Goal: Task Accomplishment & Management: Manage account settings

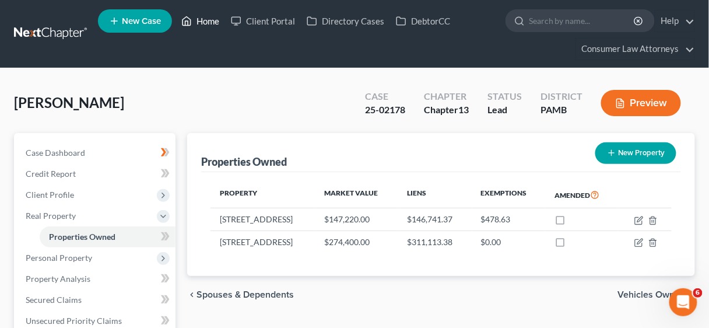
click at [205, 19] on link "Home" at bounding box center [200, 20] width 50 height 21
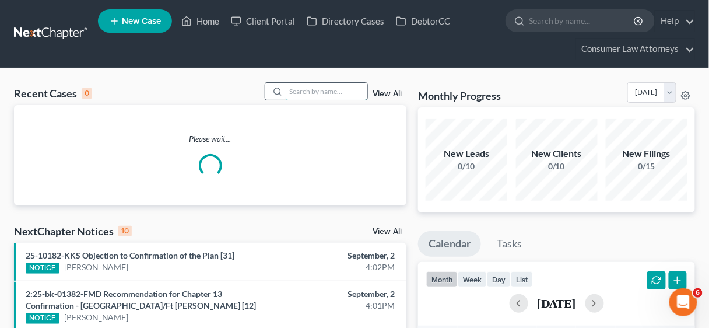
click at [301, 89] on input "search" at bounding box center [327, 91] width 82 height 17
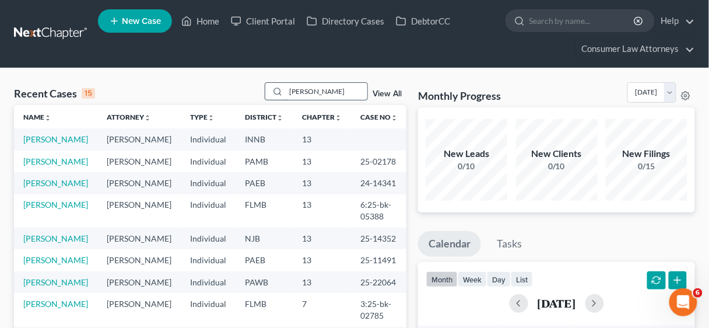
type input "gaud"
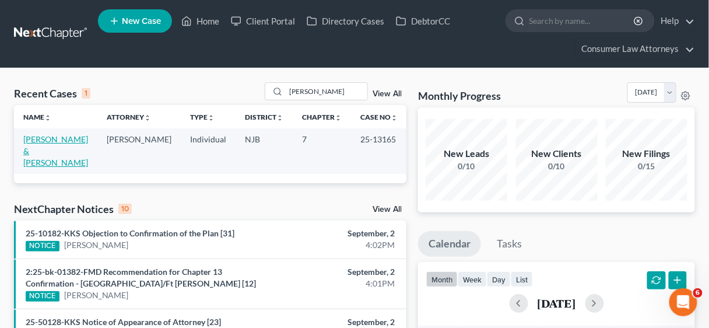
click at [64, 140] on link "[PERSON_NAME] & [PERSON_NAME]" at bounding box center [55, 150] width 65 height 33
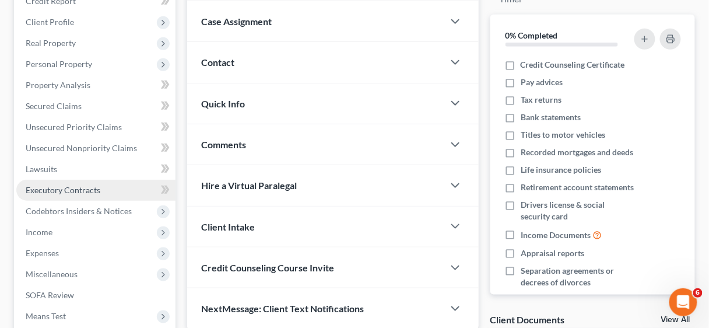
scroll to position [186, 0]
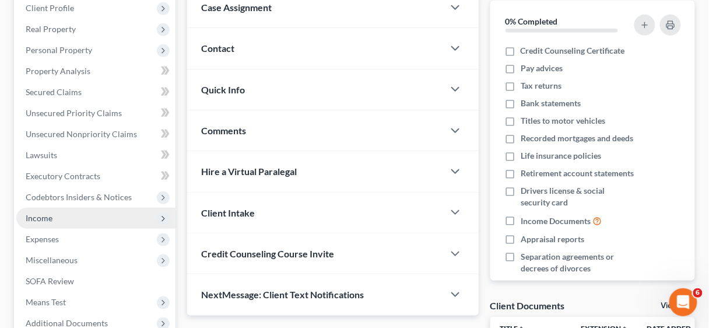
click at [30, 216] on span "Income" at bounding box center [39, 218] width 27 height 10
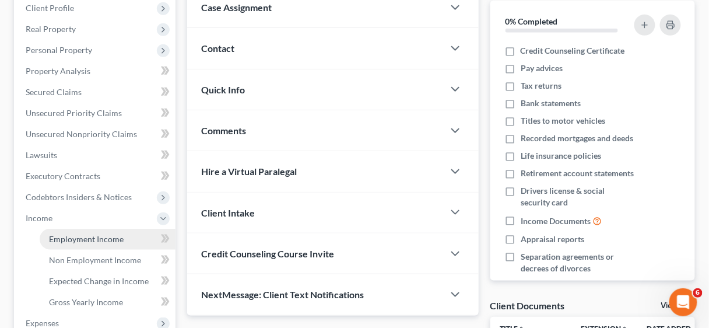
click at [88, 234] on span "Employment Income" at bounding box center [86, 239] width 75 height 10
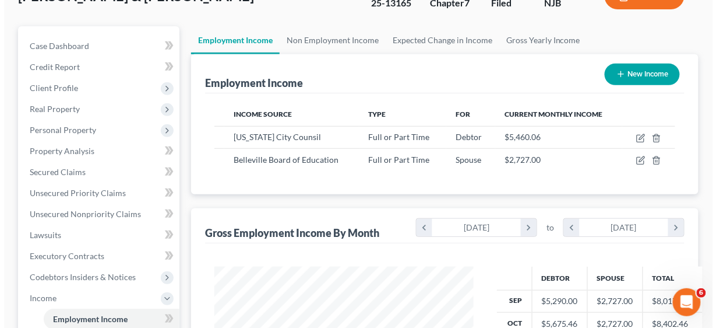
scroll to position [93, 0]
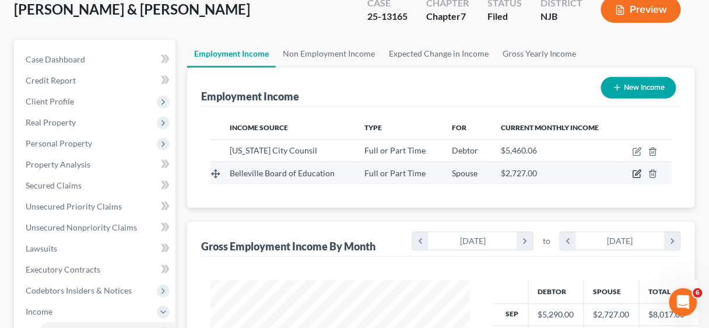
click at [634, 171] on icon "button" at bounding box center [636, 174] width 7 height 7
select select "0"
select select "33"
select select "1"
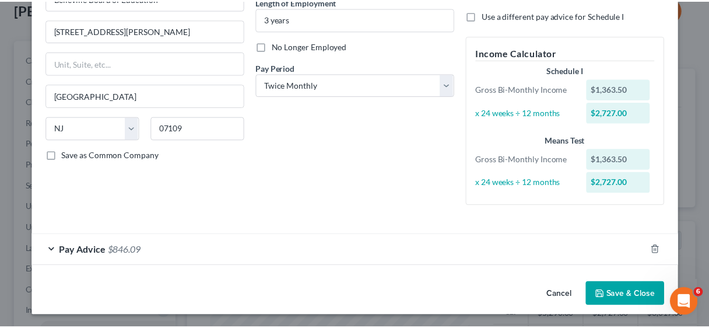
scroll to position [125, 0]
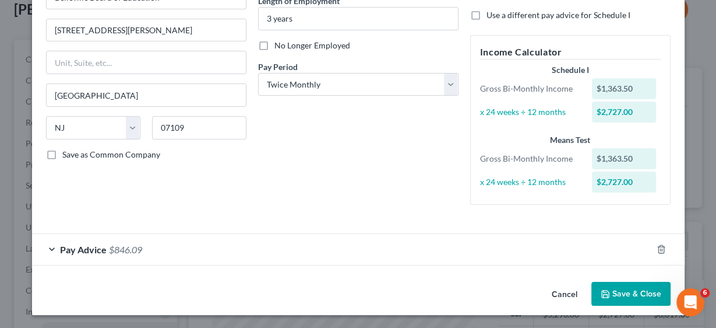
click at [620, 287] on button "Save & Close" at bounding box center [631, 293] width 79 height 24
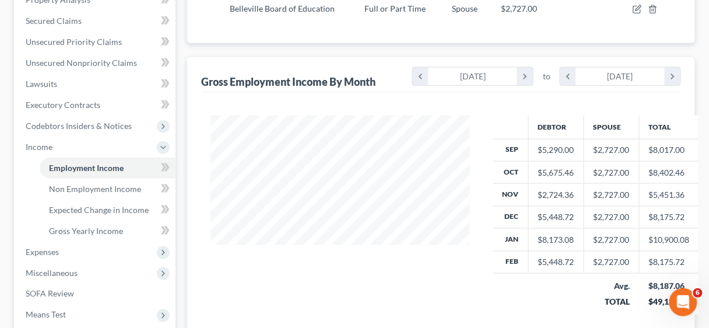
scroll to position [280, 0]
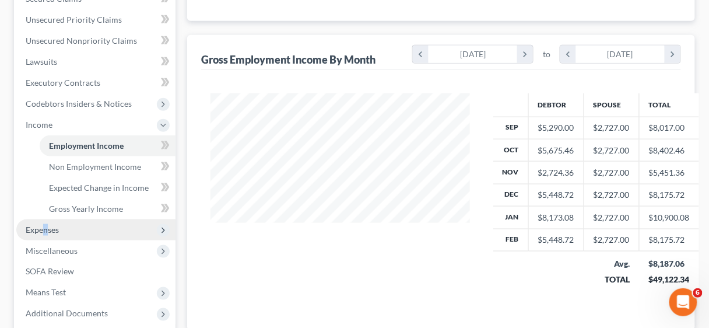
click at [45, 225] on span "Expenses" at bounding box center [42, 229] width 33 height 10
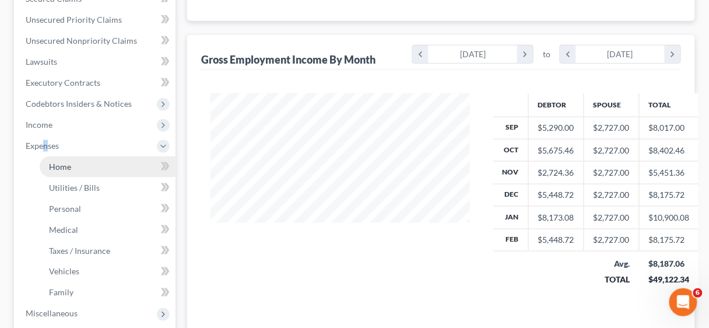
click at [63, 166] on span "Home" at bounding box center [60, 166] width 22 height 10
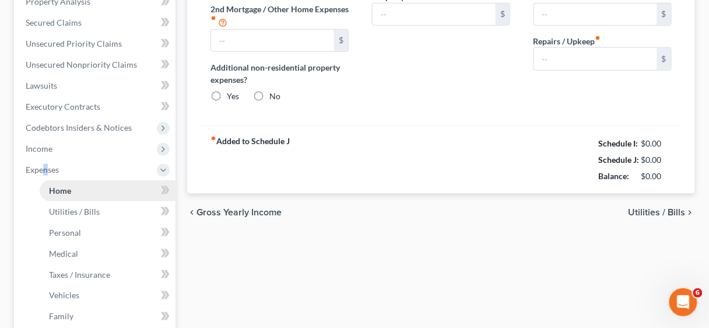
type input "0.00"
radio input "true"
type input "0.00"
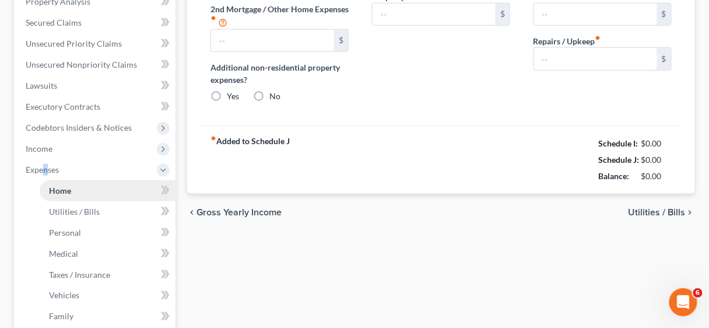
type input "0.00"
type input "100.00"
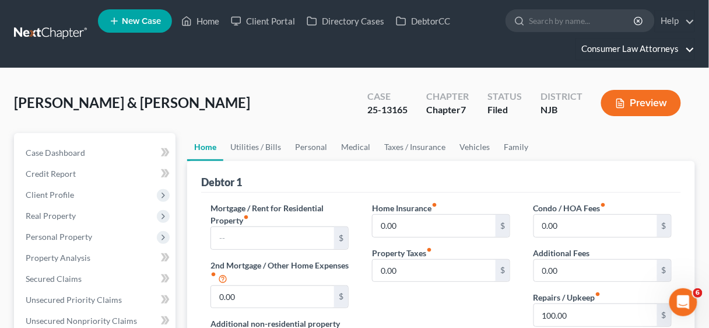
click at [650, 50] on link "Consumer Law Attorneys" at bounding box center [635, 48] width 118 height 21
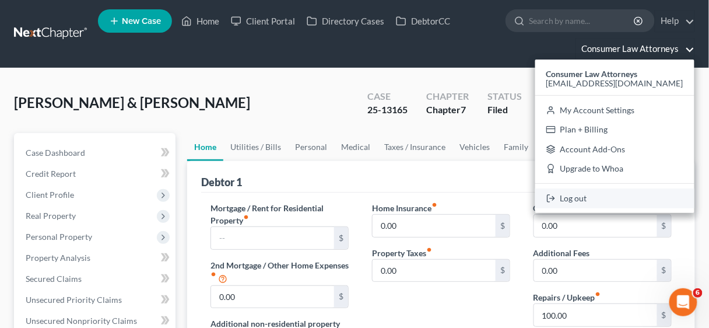
click at [589, 198] on link "Log out" at bounding box center [614, 198] width 159 height 20
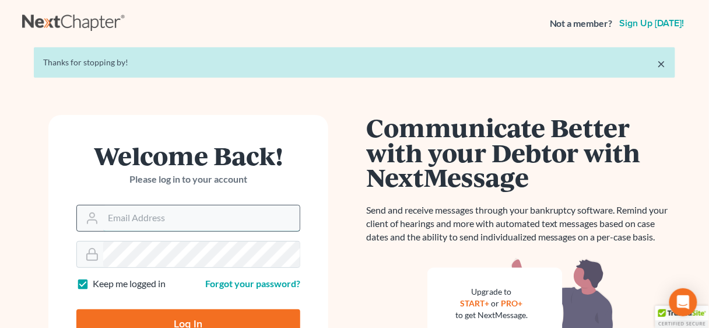
type input "[EMAIL_ADDRESS][DOMAIN_NAME]"
drag, startPoint x: 117, startPoint y: 222, endPoint x: 110, endPoint y: 223, distance: 6.4
click at [110, 223] on input "[EMAIL_ADDRESS][DOMAIN_NAME]" at bounding box center [201, 218] width 196 height 26
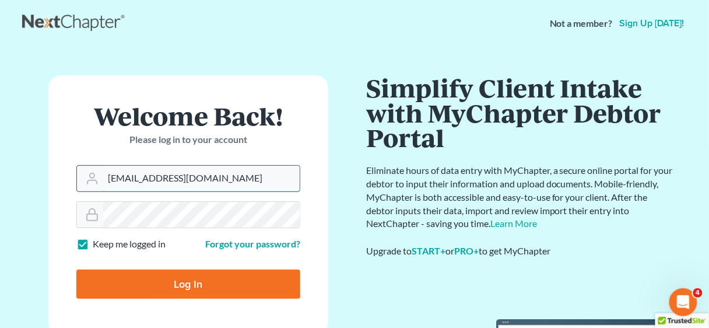
click at [274, 179] on input "[EMAIL_ADDRESS][DOMAIN_NAME]" at bounding box center [201, 179] width 196 height 26
drag, startPoint x: 271, startPoint y: 179, endPoint x: 107, endPoint y: 181, distance: 164.3
click at [107, 181] on input "[EMAIL_ADDRESS][DOMAIN_NAME]" at bounding box center [201, 179] width 196 height 26
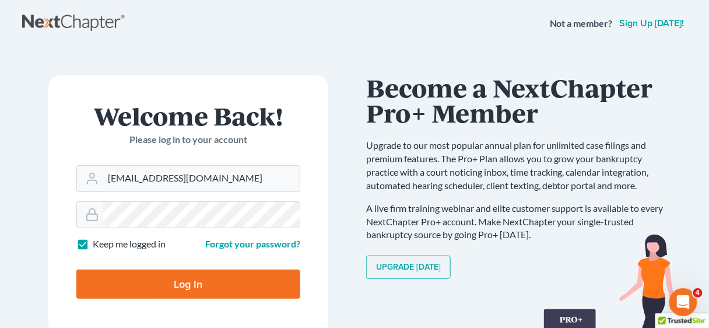
click at [210, 288] on input "Log In" at bounding box center [188, 283] width 224 height 29
type input "Thinking..."
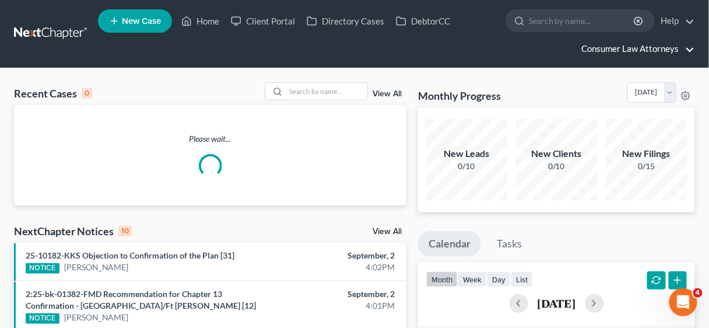
click at [660, 45] on link "Consumer Law Attorneys" at bounding box center [635, 48] width 118 height 21
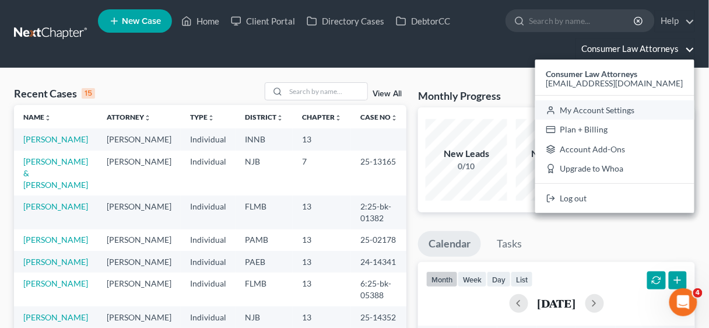
click at [597, 107] on link "My Account Settings" at bounding box center [614, 110] width 159 height 20
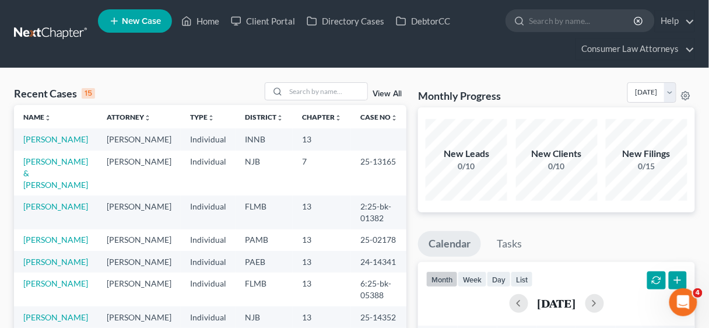
select select "24"
select select "9"
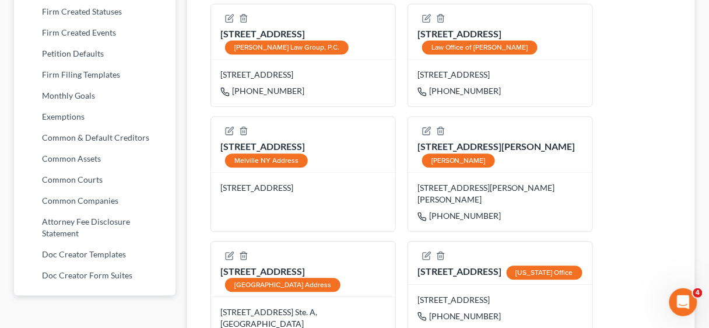
scroll to position [606, 0]
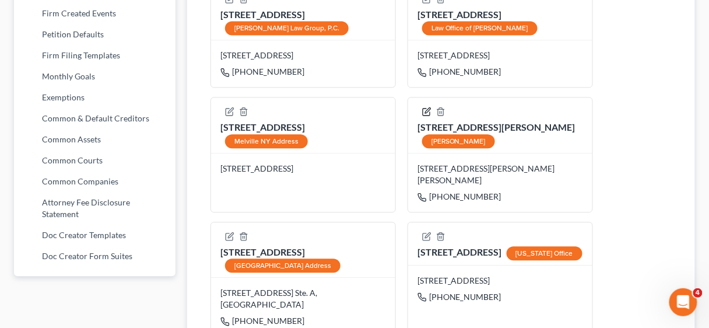
click at [425, 116] on icon "button" at bounding box center [426, 111] width 9 height 9
select select "15"
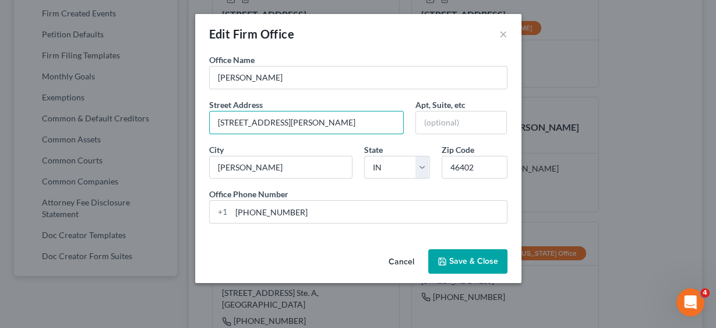
drag, startPoint x: 302, startPoint y: 121, endPoint x: 205, endPoint y: 119, distance: 97.3
click at [205, 119] on div "Street Address * [STREET_ADDRESS][PERSON_NAME]" at bounding box center [306, 116] width 207 height 36
type input "[STREET_ADDRESS]"
type input "Suite A"
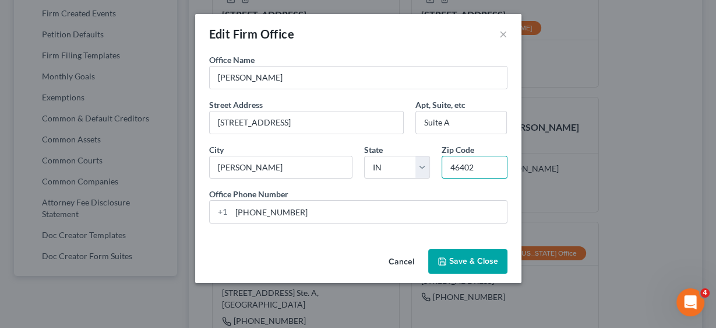
click at [478, 167] on input "46402" at bounding box center [475, 167] width 66 height 23
type input "46403"
click at [479, 256] on button "Save & Close" at bounding box center [467, 261] width 79 height 24
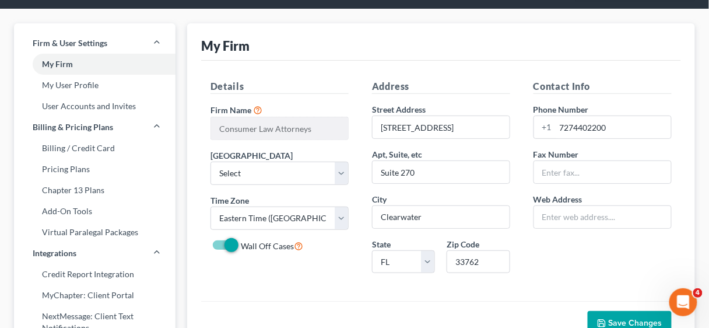
scroll to position [0, 0]
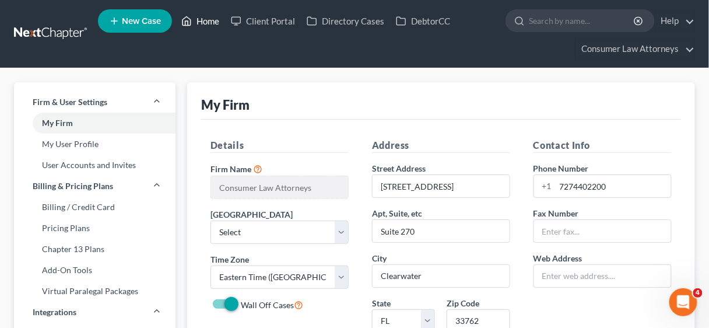
click at [205, 19] on link "Home" at bounding box center [200, 20] width 50 height 21
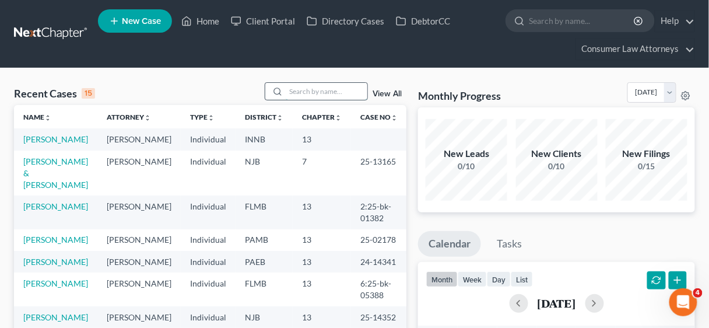
click at [297, 91] on input "search" at bounding box center [327, 91] width 82 height 17
click at [58, 138] on link "[PERSON_NAME]" at bounding box center [55, 139] width 65 height 10
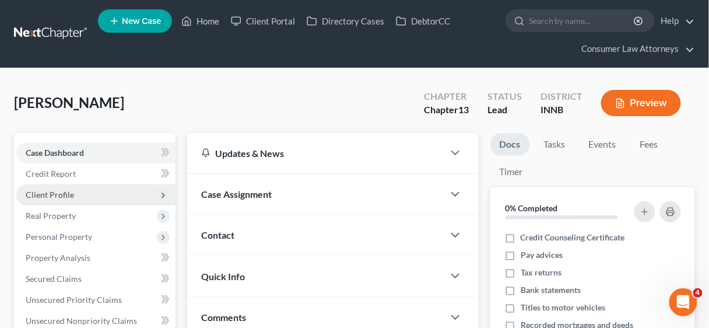
click at [56, 191] on span "Client Profile" at bounding box center [50, 194] width 48 height 10
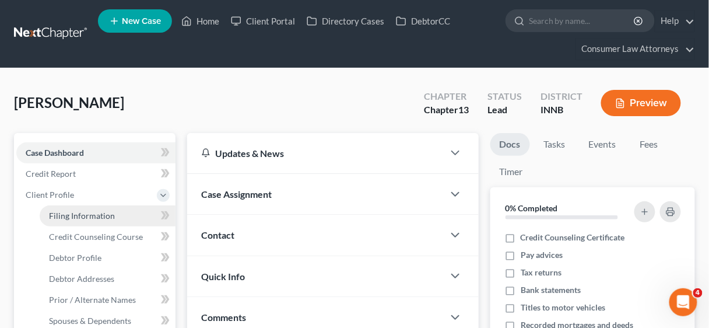
click at [86, 213] on span "Filing Information" at bounding box center [82, 215] width 66 height 10
select select "1"
select select "0"
select select "3"
select select "27"
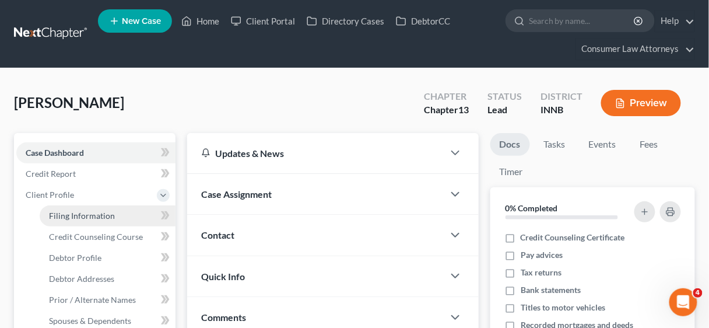
select select "30"
select select "5"
select select "15"
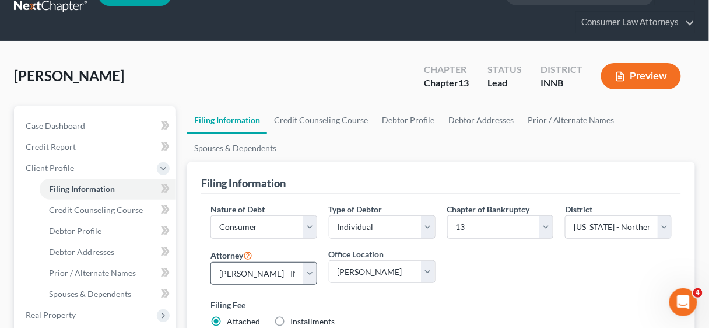
scroll to position [47, 0]
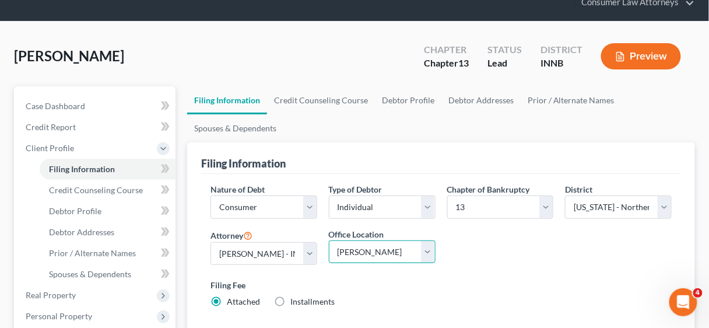
click at [429, 251] on select "Main Office [US_STATE] Office Consumer Law Attorneys [PERSON_NAME] Law Group, P…" at bounding box center [382, 251] width 107 height 23
click at [329, 240] on select "Main Office [US_STATE] Office Consumer Law Attorneys [PERSON_NAME] Law Group, P…" at bounding box center [382, 251] width 107 height 23
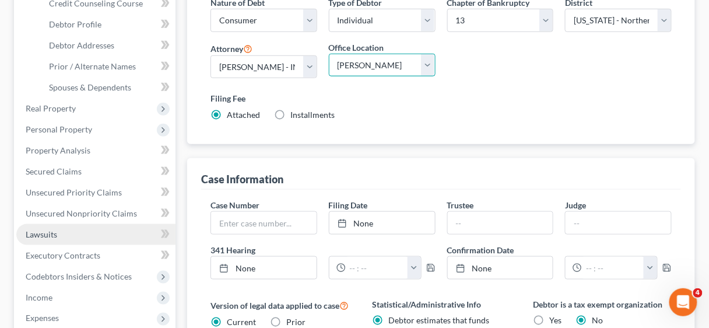
scroll to position [326, 0]
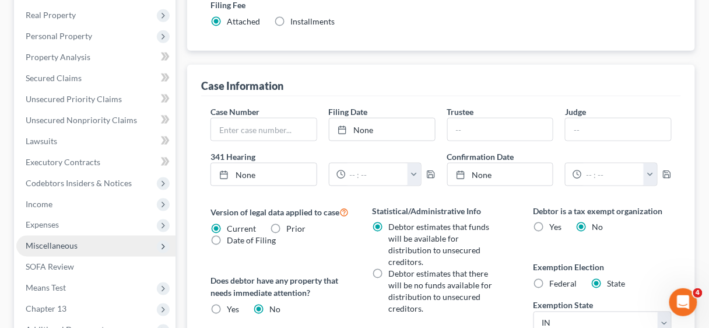
click at [44, 244] on span "Miscellaneous" at bounding box center [52, 246] width 52 height 10
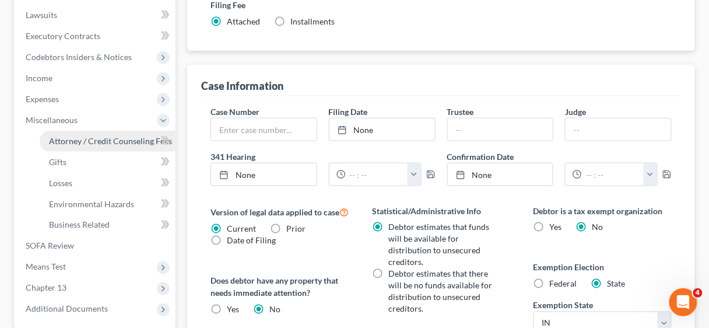
click at [88, 138] on span "Attorney / Credit Counseling Fees" at bounding box center [110, 141] width 123 height 10
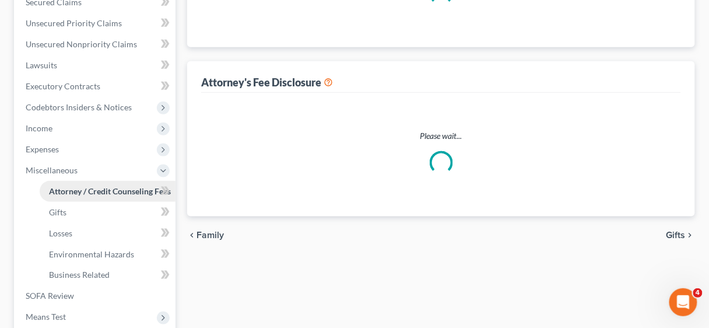
select select "2"
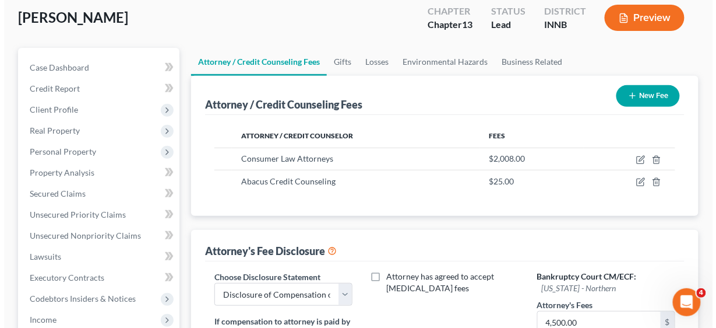
scroll to position [93, 0]
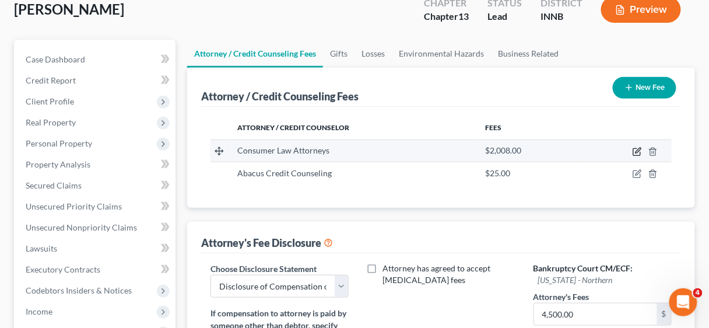
click at [636, 147] on icon "button" at bounding box center [636, 151] width 9 height 9
select select "15"
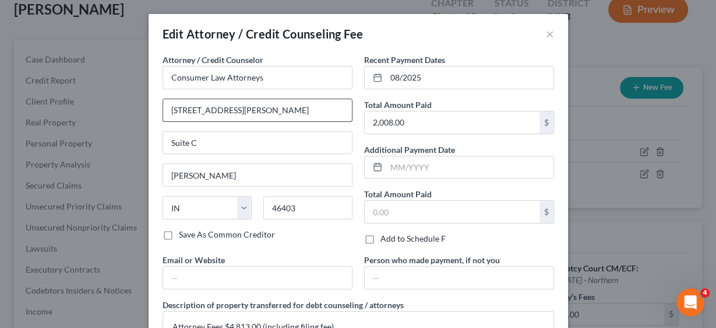
drag, startPoint x: 260, startPoint y: 113, endPoint x: 161, endPoint y: 112, distance: 99.1
click at [163, 112] on input "[STREET_ADDRESS][PERSON_NAME]" at bounding box center [257, 110] width 189 height 22
type input "[STREET_ADDRESS]"
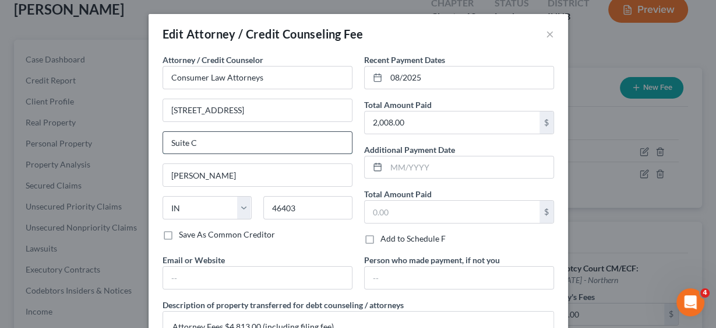
click at [214, 143] on input "Suite C" at bounding box center [257, 143] width 189 height 22
type input "Suite A"
click at [312, 207] on input "46403" at bounding box center [307, 207] width 89 height 23
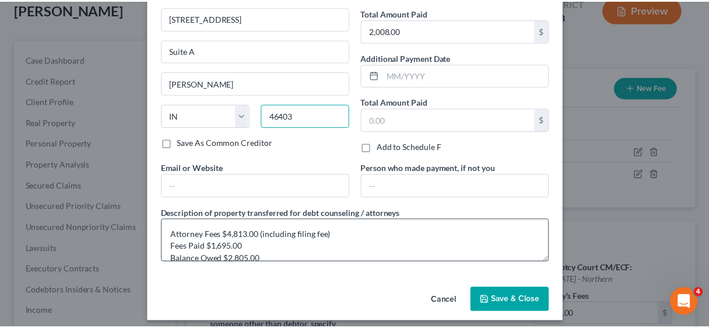
scroll to position [96, 0]
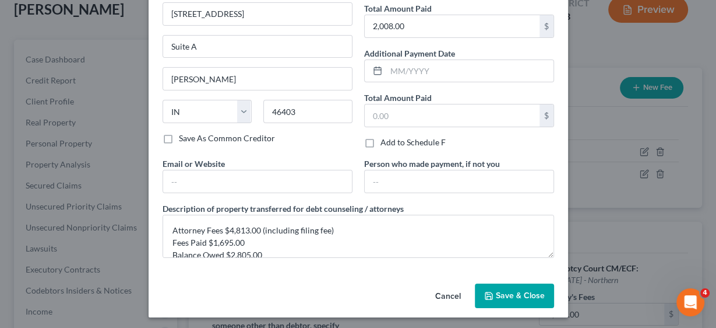
click at [527, 294] on span "Save & Close" at bounding box center [520, 295] width 49 height 10
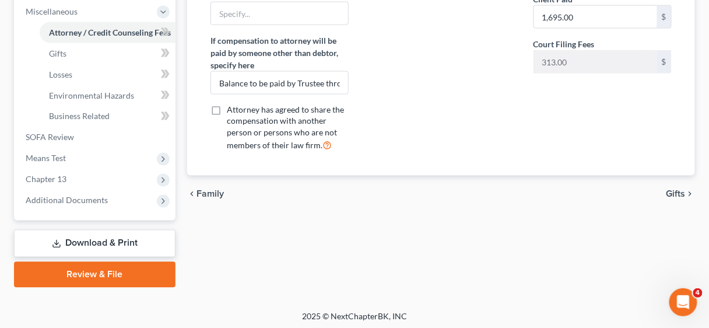
scroll to position [437, 0]
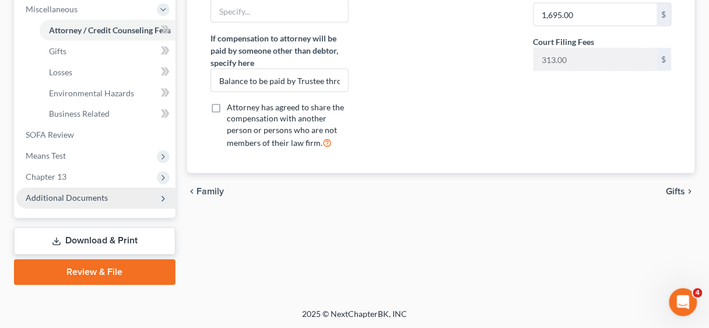
click at [99, 198] on span "Additional Documents" at bounding box center [67, 198] width 82 height 10
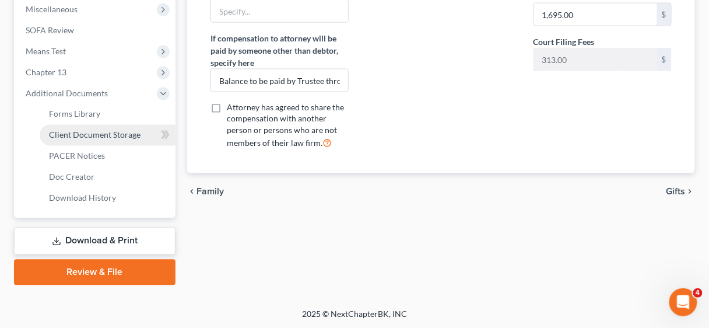
click at [106, 133] on span "Client Document Storage" at bounding box center [94, 135] width 91 height 10
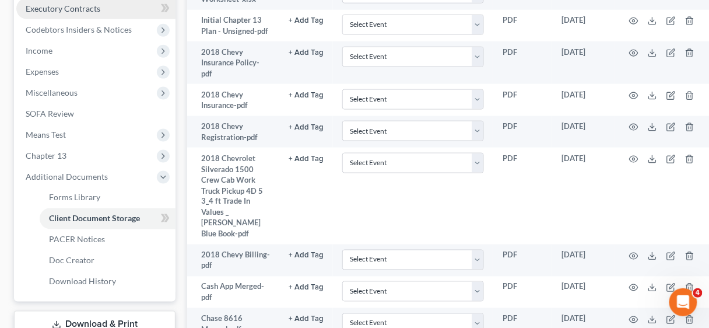
scroll to position [373, 0]
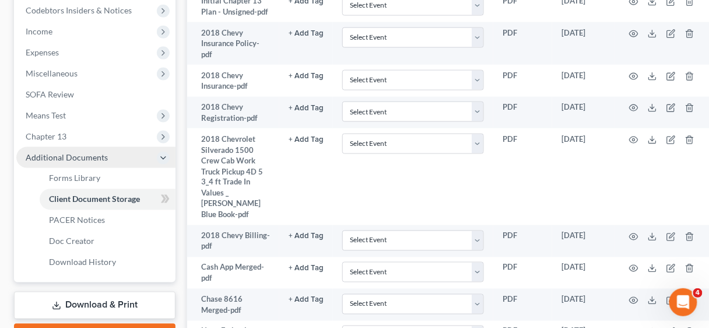
click at [166, 153] on icon at bounding box center [163, 157] width 9 height 9
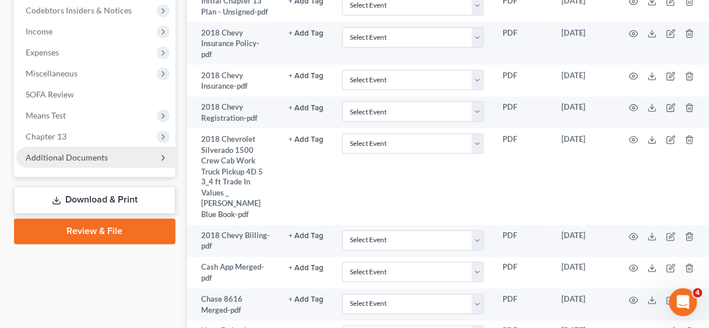
click at [163, 155] on icon at bounding box center [163, 157] width 9 height 9
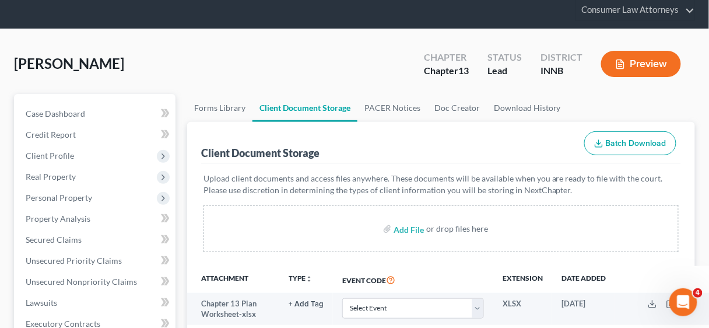
scroll to position [0, 0]
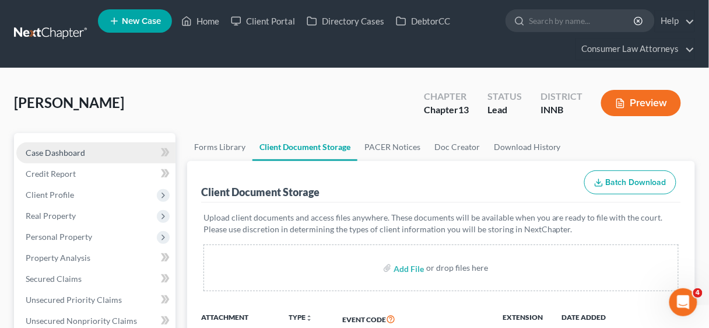
click at [64, 148] on span "Case Dashboard" at bounding box center [55, 152] width 59 height 10
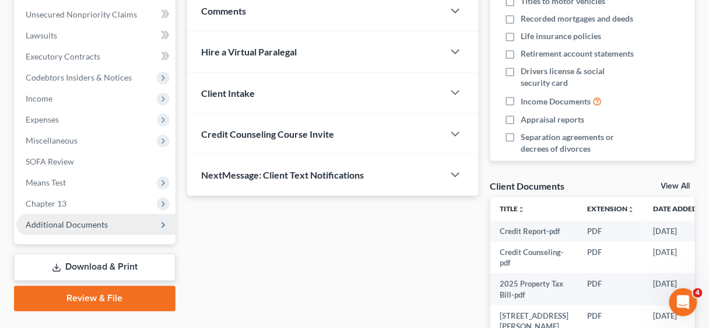
scroll to position [326, 0]
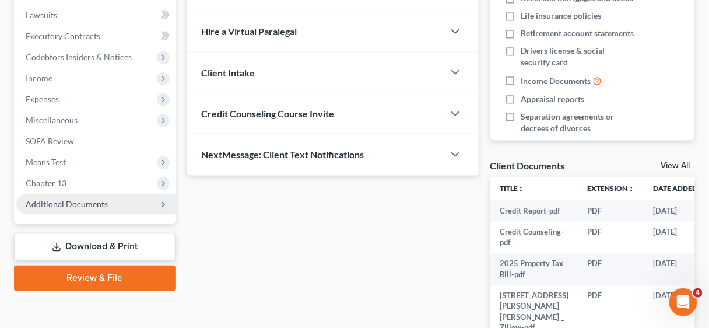
click at [161, 203] on icon at bounding box center [163, 204] width 9 height 9
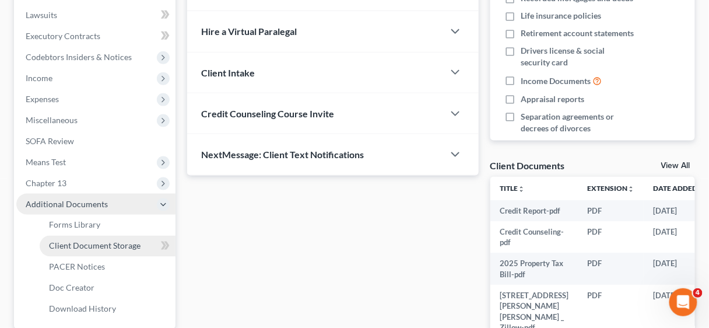
click at [134, 247] on span "Client Document Storage" at bounding box center [94, 246] width 91 height 10
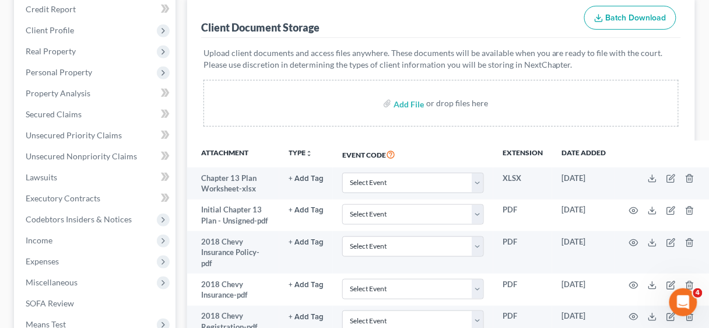
scroll to position [186, 0]
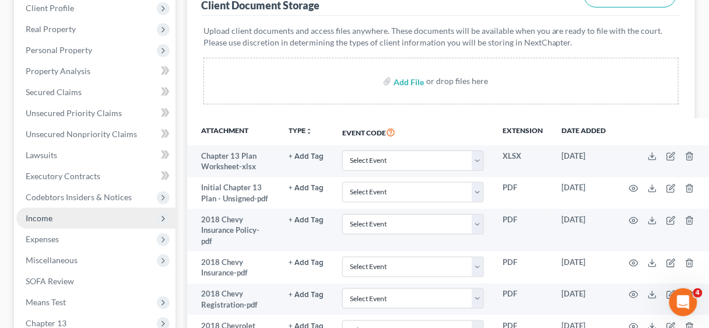
click at [48, 213] on span "Income" at bounding box center [39, 218] width 27 height 10
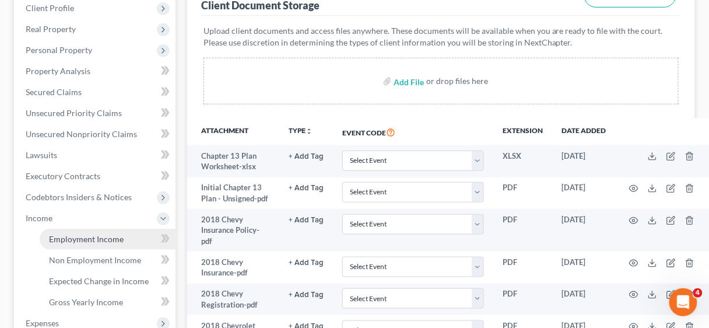
click at [82, 241] on span "Employment Income" at bounding box center [86, 239] width 75 height 10
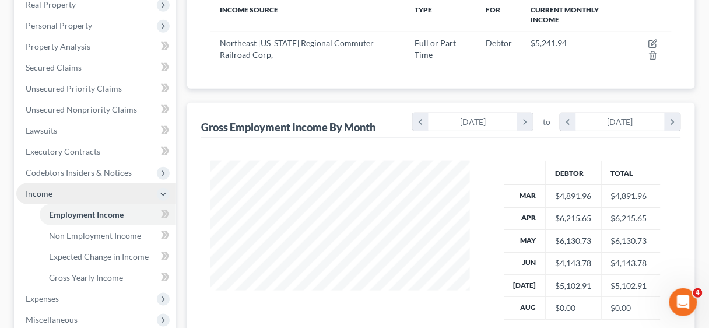
scroll to position [280, 0]
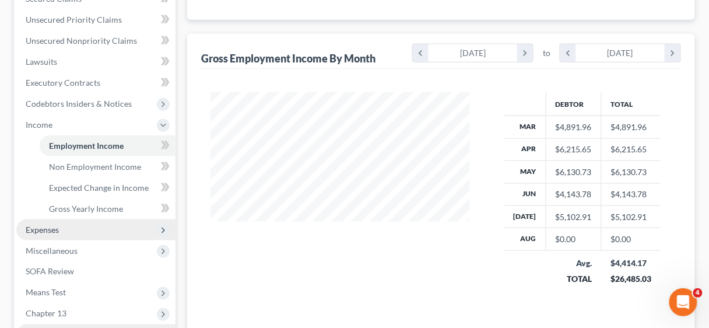
click at [51, 226] on span "Expenses" at bounding box center [42, 229] width 33 height 10
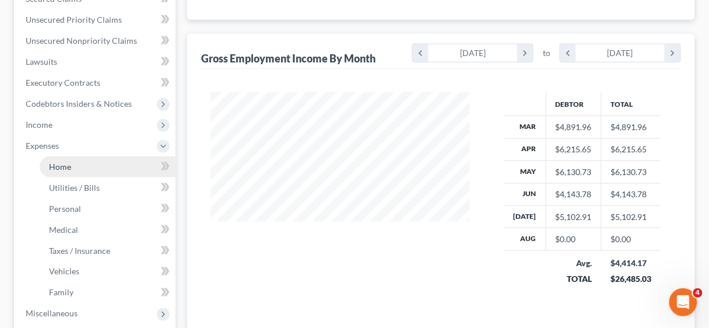
click at [73, 164] on link "Home" at bounding box center [108, 166] width 136 height 21
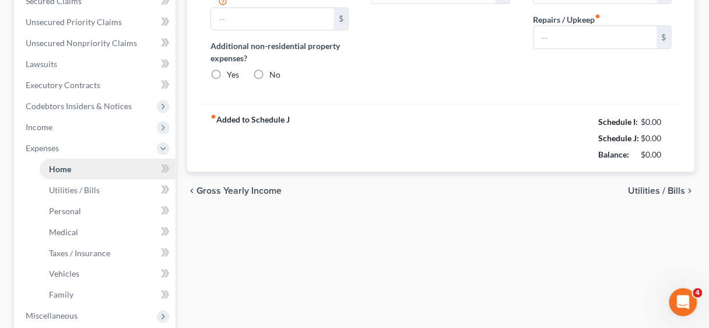
type input "0.00"
radio input "true"
type input "0.00"
type input "52.13"
type input "0.00"
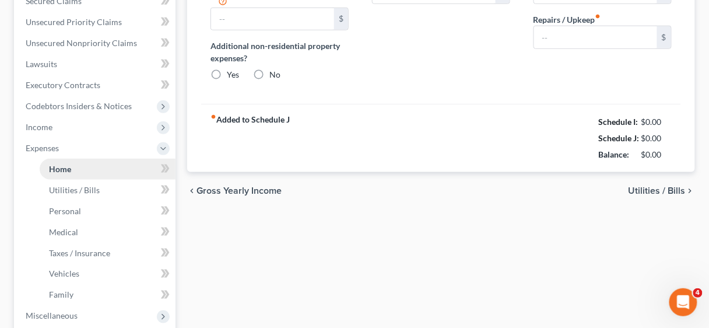
type input "0.00"
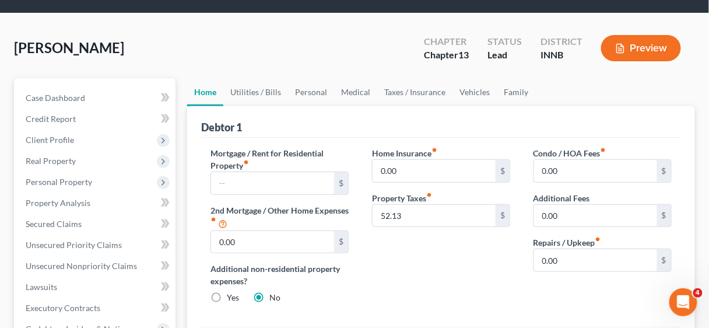
scroll to position [47, 0]
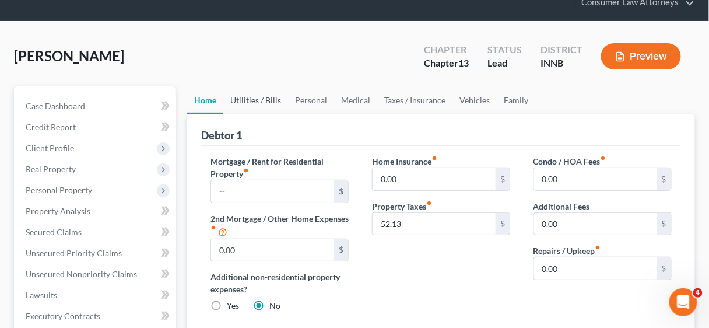
click at [256, 101] on link "Utilities / Bills" at bounding box center [255, 100] width 65 height 28
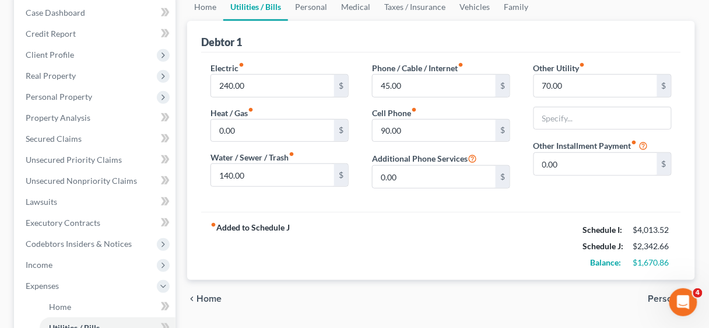
scroll to position [93, 0]
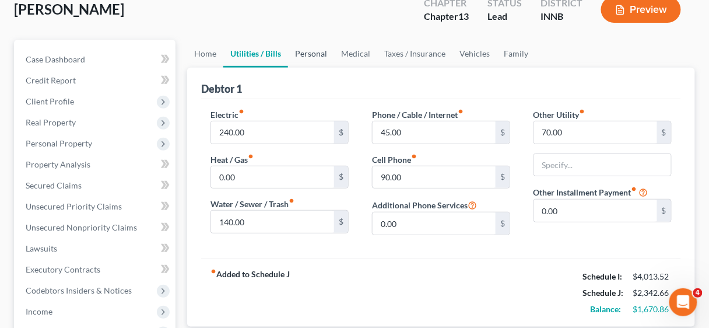
click at [309, 51] on link "Personal" at bounding box center [311, 54] width 46 height 28
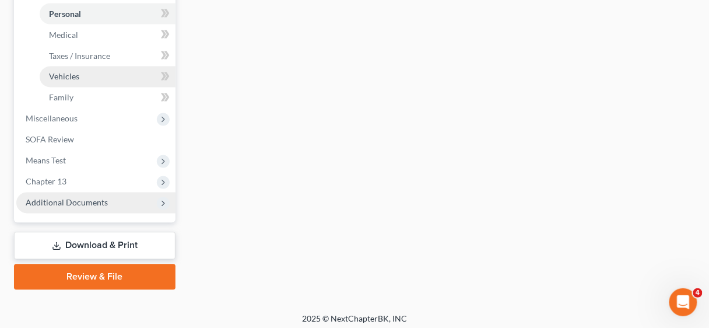
scroll to position [478, 0]
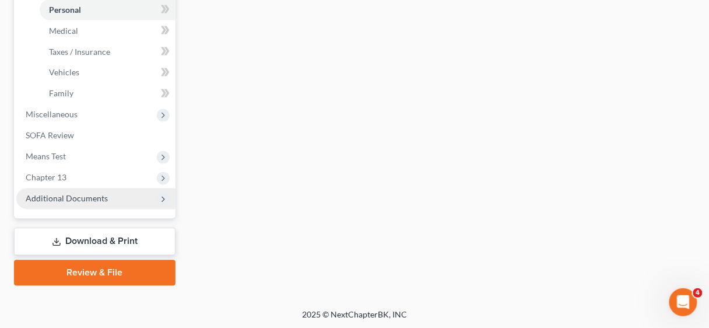
click at [95, 240] on link "Download & Print" at bounding box center [94, 241] width 161 height 27
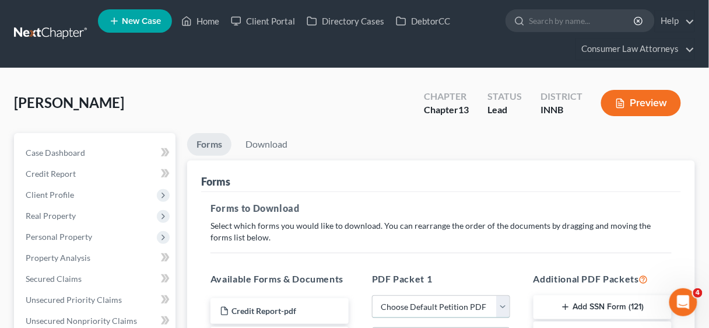
click at [501, 299] on select "Choose Default Petition PDF Packet Complete Bankruptcy Petition (all forms and …" at bounding box center [441, 306] width 138 height 23
select select "0"
click at [372, 295] on select "Choose Default Petition PDF Packet Complete Bankruptcy Petition (all forms and …" at bounding box center [441, 306] width 138 height 23
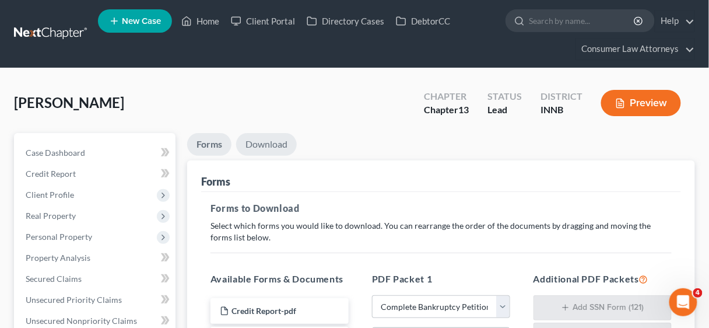
click at [269, 143] on link "Download" at bounding box center [266, 144] width 61 height 23
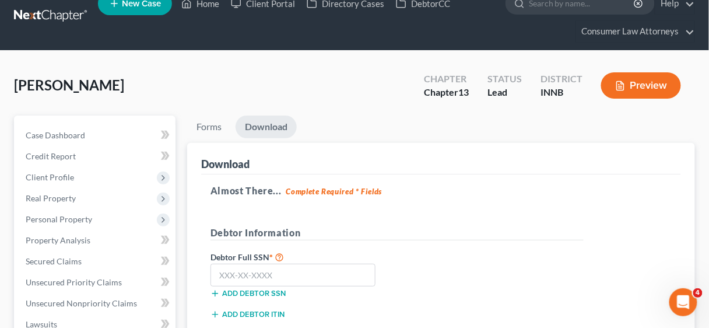
scroll to position [93, 0]
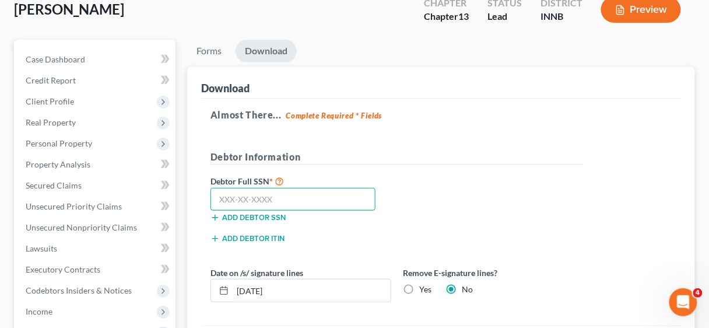
click at [238, 198] on input "text" at bounding box center [292, 199] width 165 height 23
click at [236, 198] on input "349" at bounding box center [292, 199] width 165 height 23
type input "349-68-8753"
click at [419, 286] on label "Yes" at bounding box center [425, 289] width 12 height 12
click at [424, 286] on input "Yes" at bounding box center [428, 287] width 8 height 8
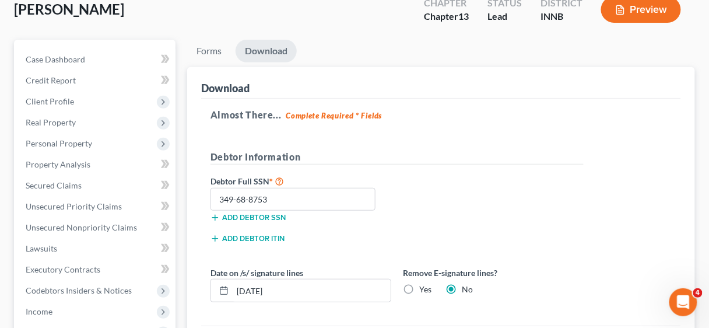
radio input "true"
radio input "false"
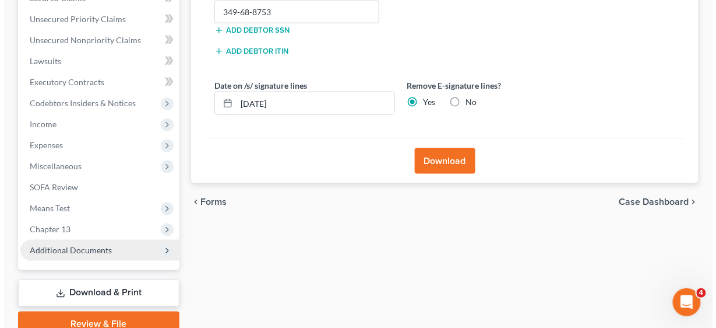
scroll to position [326, 0]
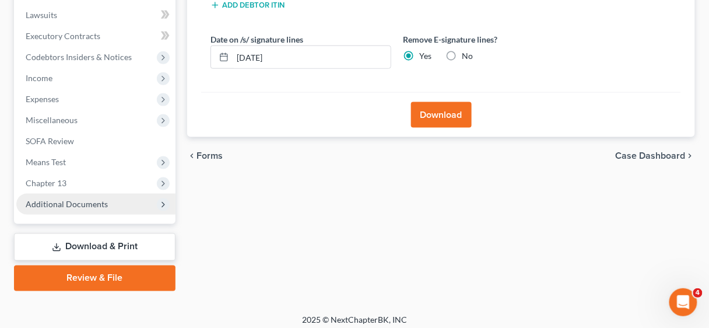
click at [441, 105] on button "Download" at bounding box center [441, 115] width 61 height 26
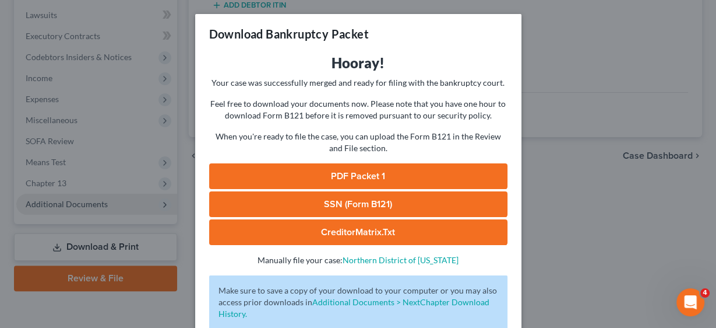
click at [383, 174] on link "PDF Packet 1" at bounding box center [358, 176] width 298 height 26
click at [347, 201] on link "SSN (Form B121)" at bounding box center [358, 204] width 298 height 26
click at [368, 233] on link "CreditorMatrix.txt" at bounding box center [358, 232] width 298 height 26
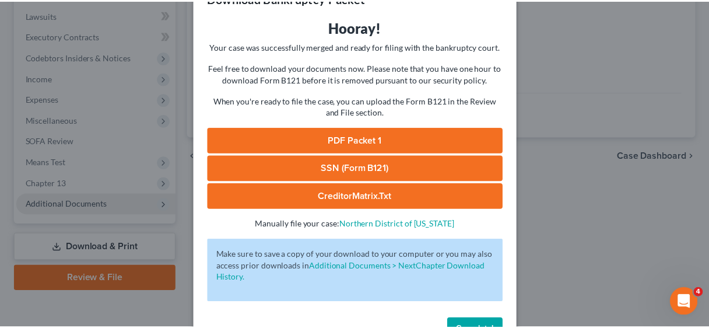
scroll to position [72, 0]
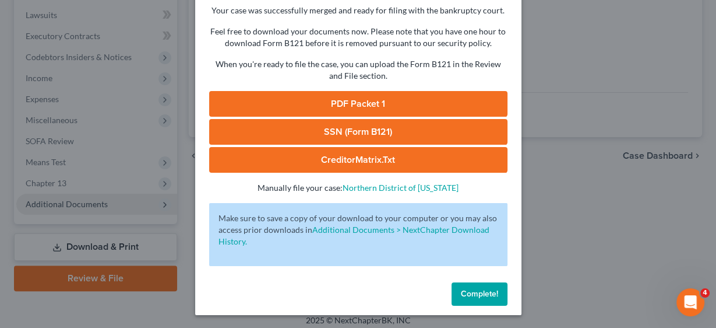
click at [492, 284] on button "Complete!" at bounding box center [480, 293] width 56 height 23
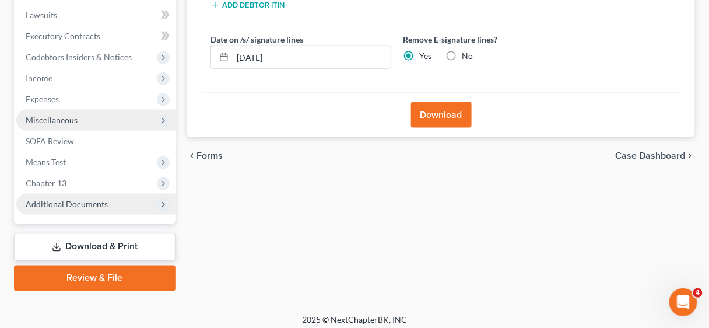
click at [48, 118] on span "Miscellaneous" at bounding box center [52, 120] width 52 height 10
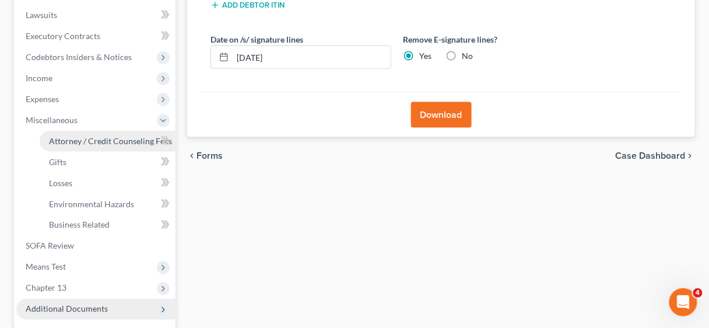
click at [72, 142] on span "Attorney / Credit Counseling Fees" at bounding box center [110, 141] width 123 height 10
select select "2"
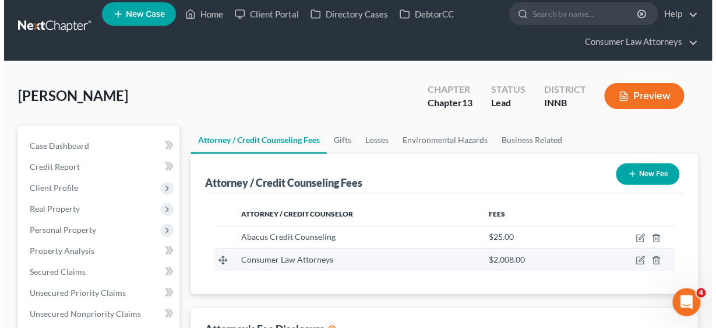
scroll to position [47, 0]
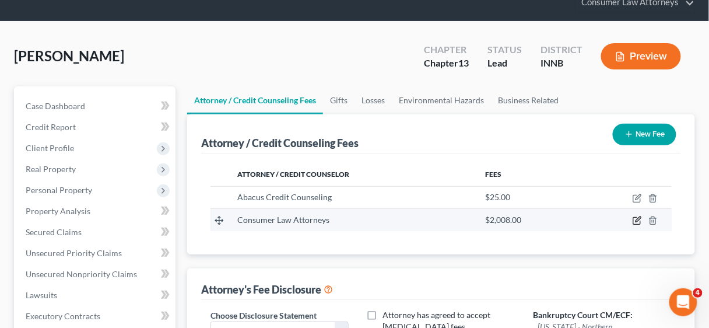
click at [634, 220] on icon "button" at bounding box center [636, 220] width 9 height 9
select select "15"
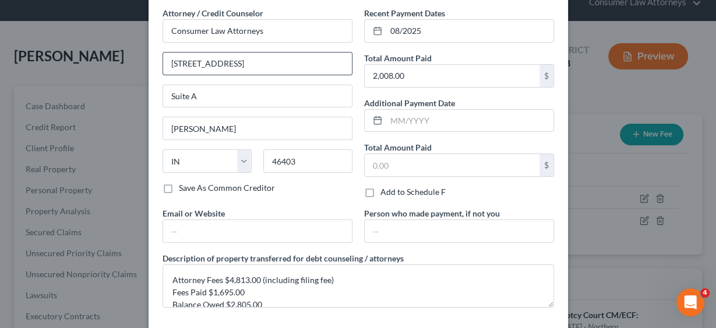
drag, startPoint x: 252, startPoint y: 62, endPoint x: 160, endPoint y: 62, distance: 91.5
click at [163, 62] on input "[STREET_ADDRESS]" at bounding box center [257, 63] width 189 height 22
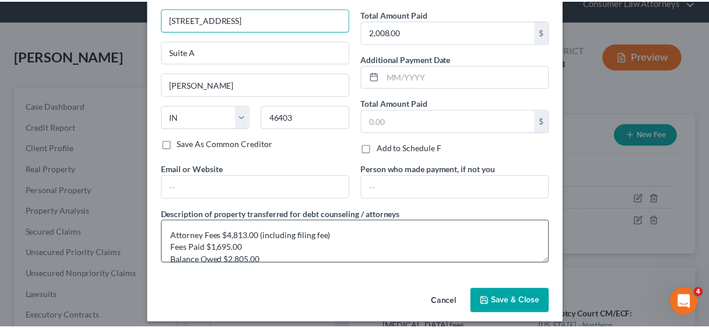
scroll to position [96, 0]
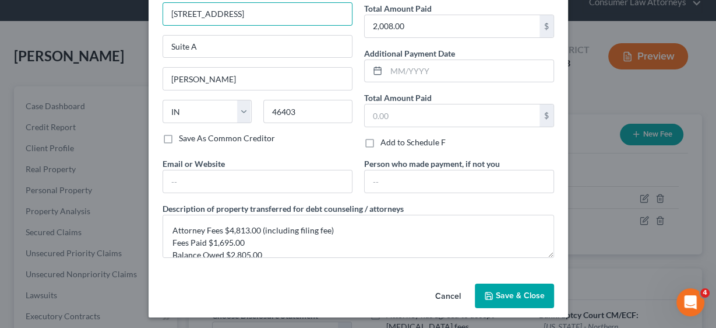
click at [508, 302] on button "Save & Close" at bounding box center [514, 295] width 79 height 24
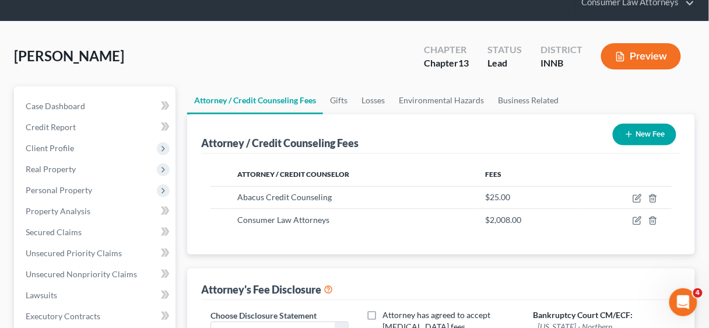
scroll to position [0, 0]
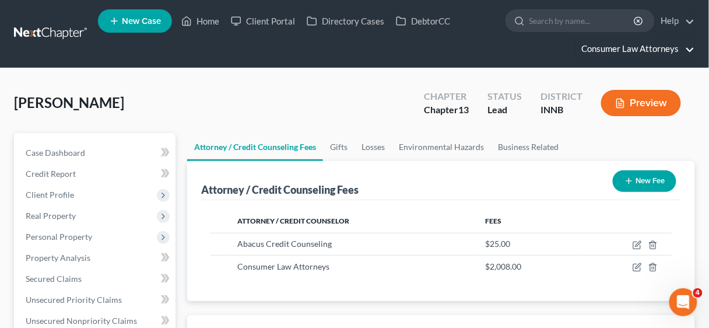
click at [643, 54] on link "Consumer Law Attorneys" at bounding box center [635, 48] width 118 height 21
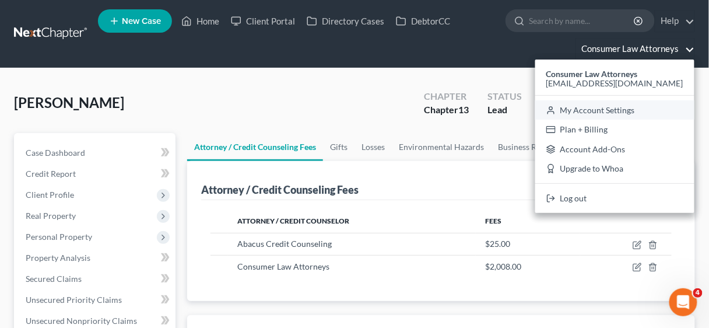
click at [593, 107] on link "My Account Settings" at bounding box center [614, 110] width 159 height 20
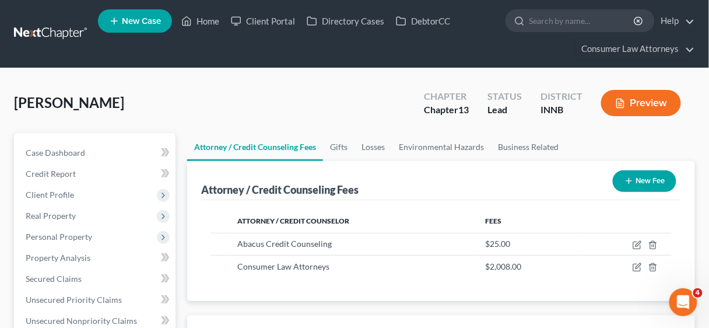
select select "15"
select select "24"
select select "9"
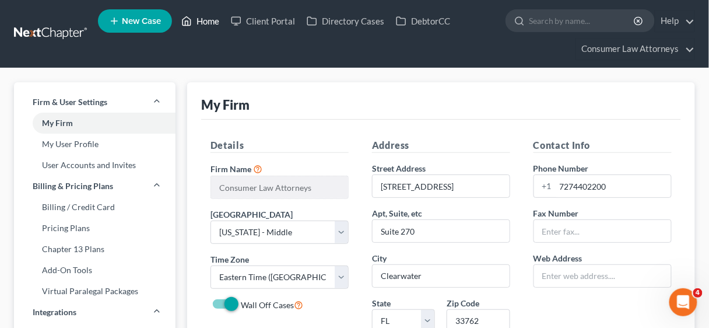
click at [209, 22] on link "Home" at bounding box center [200, 20] width 50 height 21
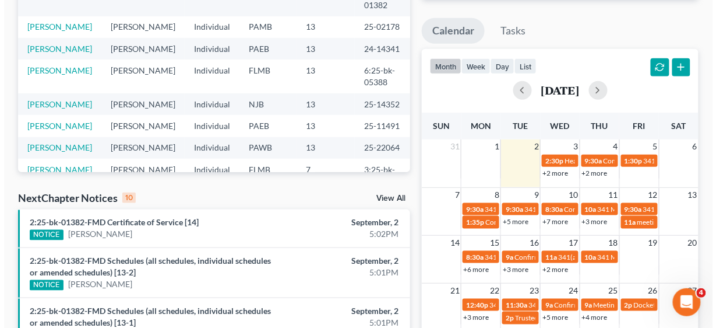
scroll to position [233, 0]
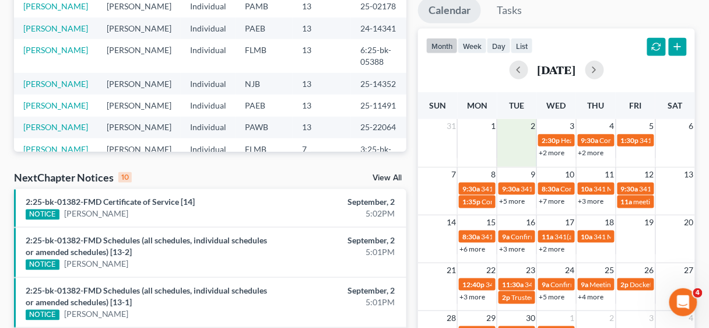
click at [516, 138] on td at bounding box center [517, 145] width 40 height 25
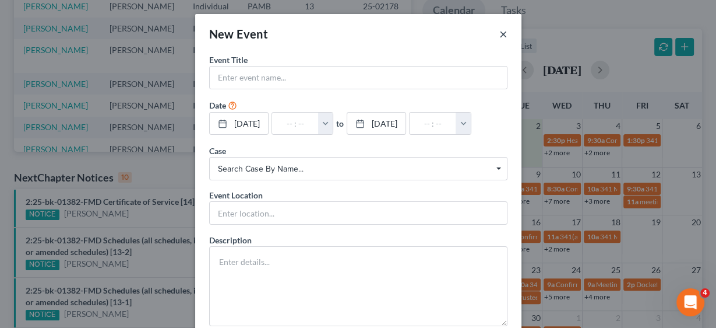
click at [499, 33] on button "×" at bounding box center [503, 34] width 8 height 14
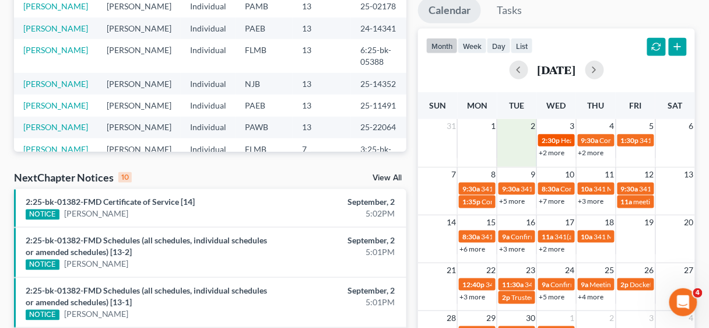
click at [558, 136] on span "2:30p" at bounding box center [550, 140] width 18 height 9
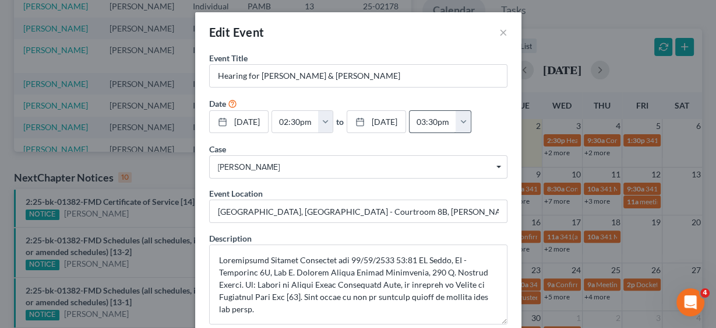
scroll to position [0, 0]
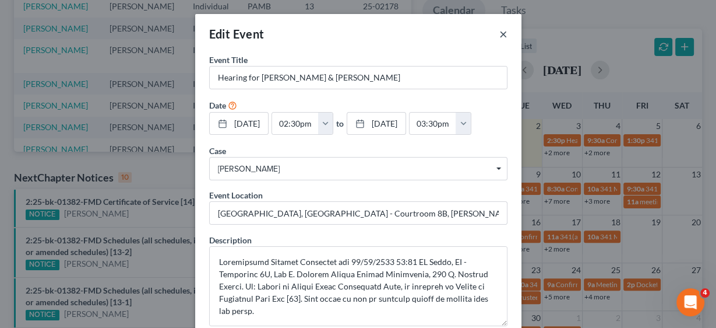
click at [501, 32] on button "×" at bounding box center [503, 34] width 8 height 14
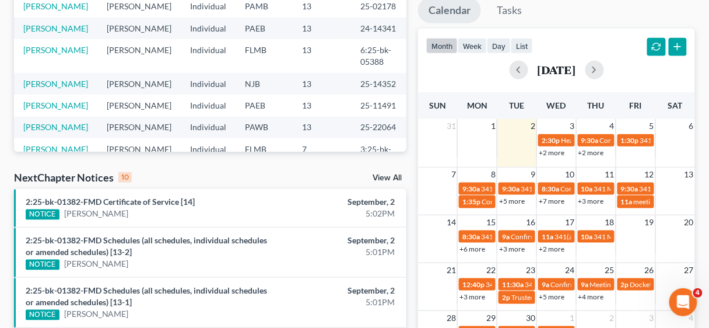
click at [557, 151] on link "+2 more" at bounding box center [551, 152] width 26 height 9
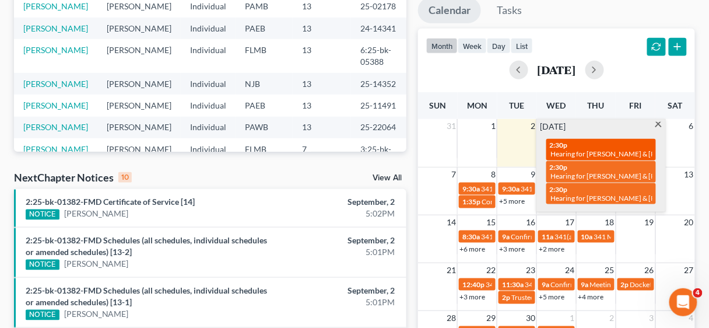
click at [629, 149] on span "Hearing for [PERSON_NAME] & [PERSON_NAME]" at bounding box center [627, 153] width 153 height 9
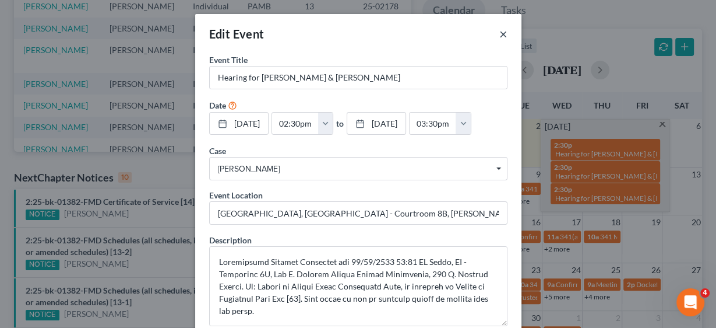
click at [499, 28] on button "×" at bounding box center [503, 34] width 8 height 14
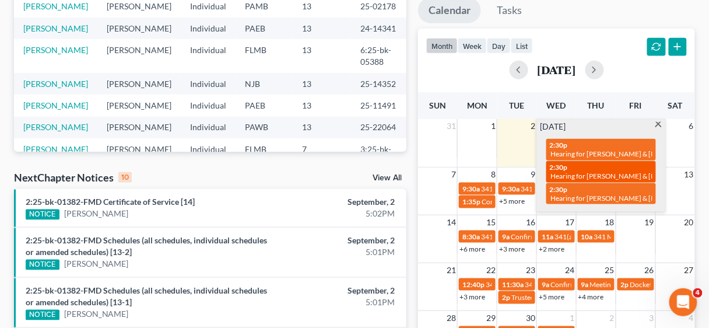
click at [567, 169] on span "2:30p" at bounding box center [559, 167] width 18 height 9
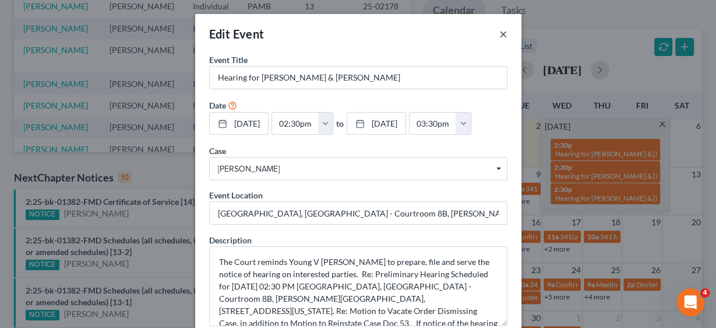
click at [499, 33] on button "×" at bounding box center [503, 34] width 8 height 14
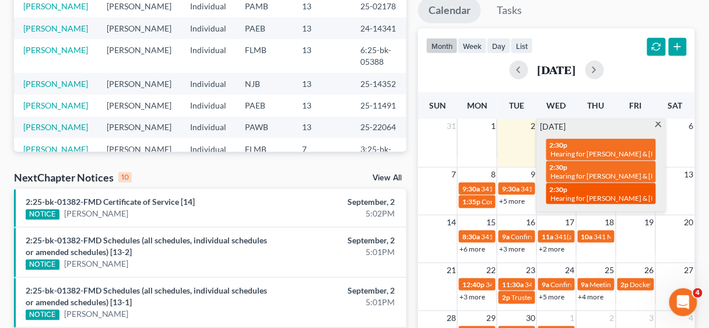
click at [585, 190] on div "2:30p Hearing for [PERSON_NAME] & [PERSON_NAME]" at bounding box center [601, 194] width 103 height 18
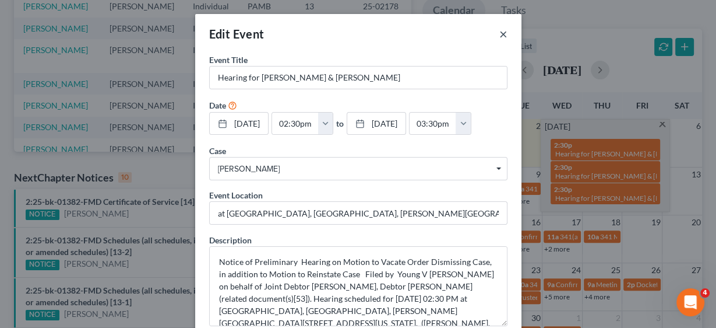
click at [499, 33] on button "×" at bounding box center [503, 34] width 8 height 14
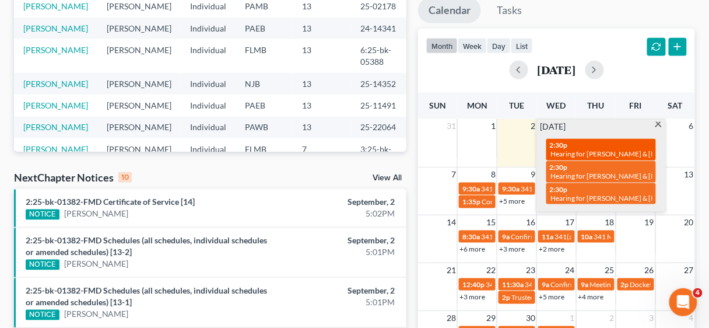
click at [590, 147] on div "2:30p Hearing for [PERSON_NAME] & [PERSON_NAME]" at bounding box center [601, 149] width 103 height 18
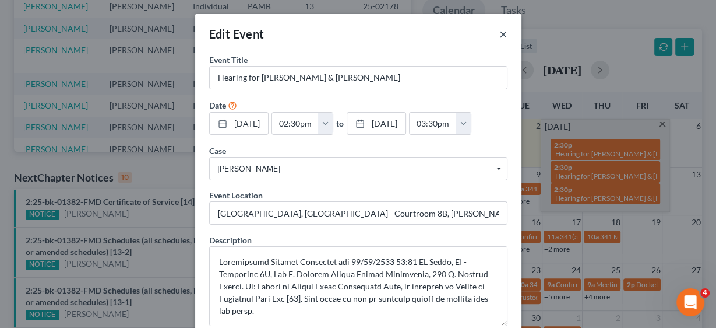
click at [501, 31] on button "×" at bounding box center [503, 34] width 8 height 14
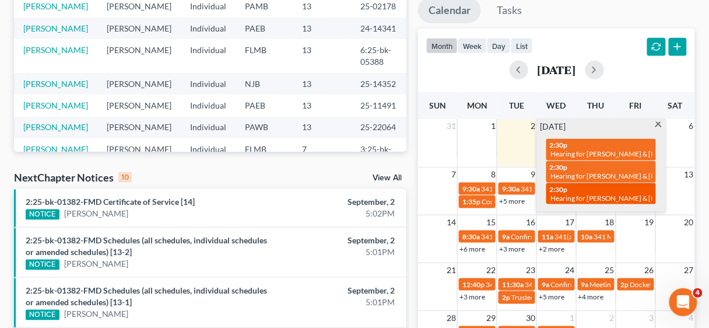
click at [572, 193] on span "Hearing for [PERSON_NAME] & [PERSON_NAME]" at bounding box center [627, 197] width 153 height 9
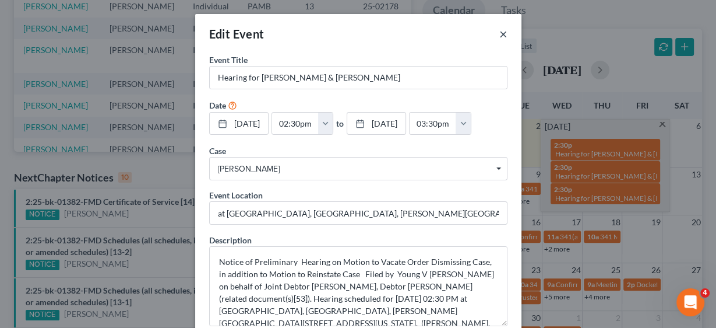
click at [501, 30] on button "×" at bounding box center [503, 34] width 8 height 14
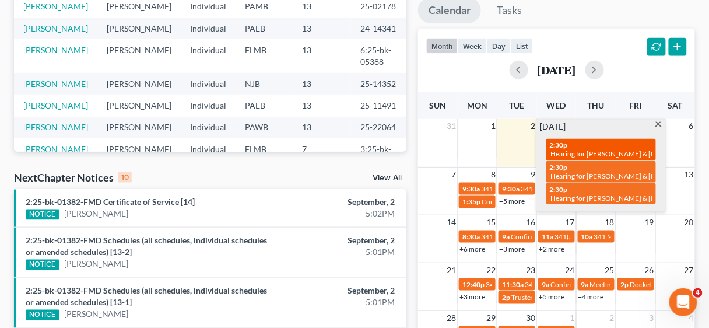
click at [635, 142] on div "2:30p Hearing for [PERSON_NAME] & [PERSON_NAME]" at bounding box center [601, 149] width 103 height 18
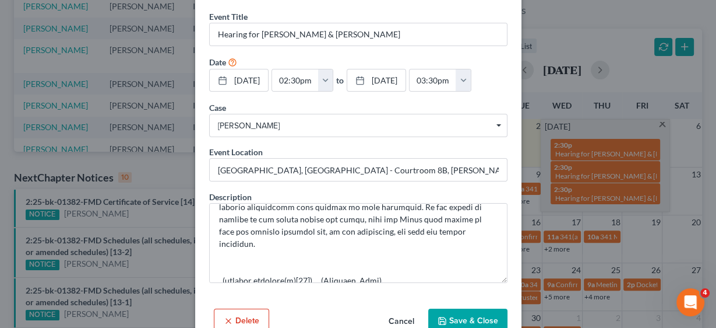
scroll to position [47, 0]
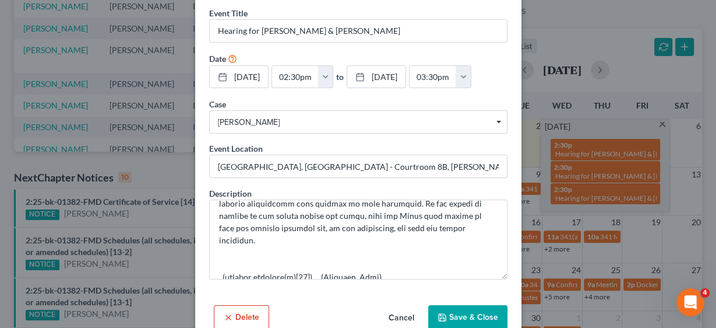
click at [247, 312] on button "Delete" at bounding box center [241, 317] width 55 height 24
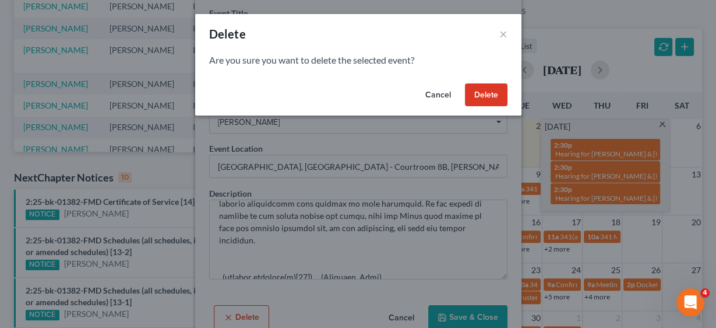
click at [485, 87] on button "Delete" at bounding box center [486, 94] width 43 height 23
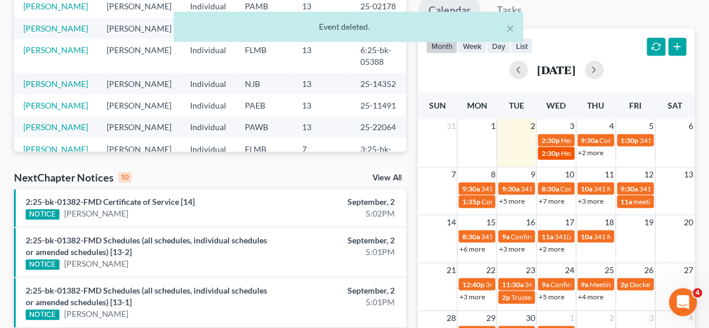
click at [562, 153] on span "Hearing for [PERSON_NAME] & [PERSON_NAME]" at bounding box center [637, 153] width 153 height 9
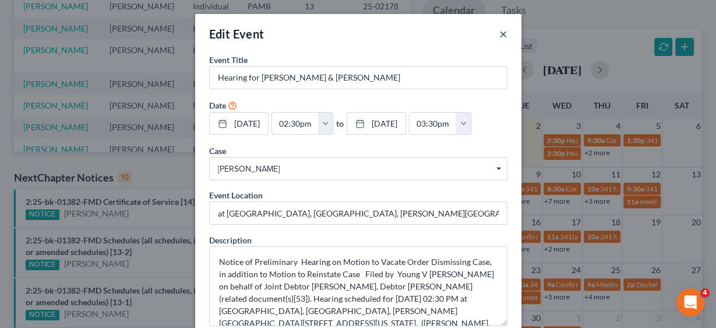
click at [499, 27] on button "×" at bounding box center [503, 34] width 8 height 14
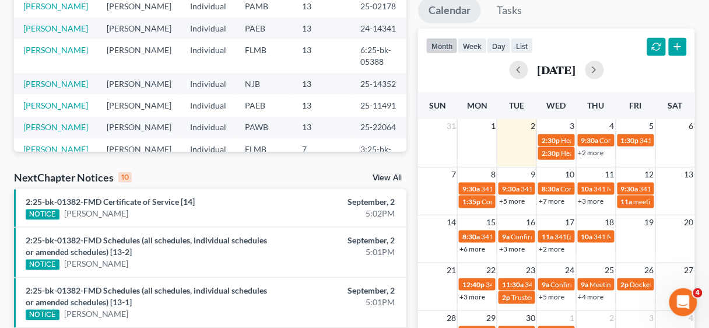
click at [598, 150] on link "+2 more" at bounding box center [591, 152] width 26 height 9
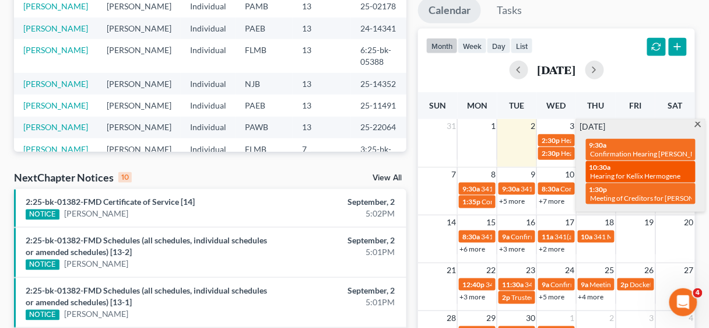
click at [653, 172] on span "Hearing for Kellix Hermogene" at bounding box center [635, 175] width 90 height 9
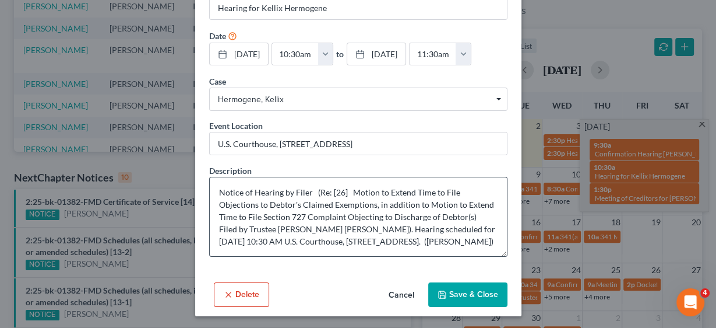
scroll to position [12, 0]
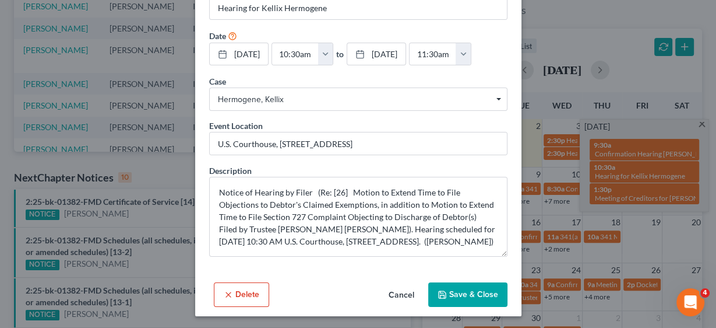
click at [471, 286] on button "Save & Close" at bounding box center [467, 294] width 79 height 24
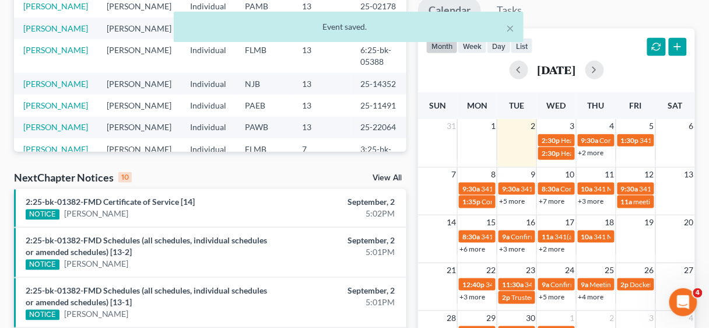
click at [597, 149] on link "+2 more" at bounding box center [591, 152] width 26 height 9
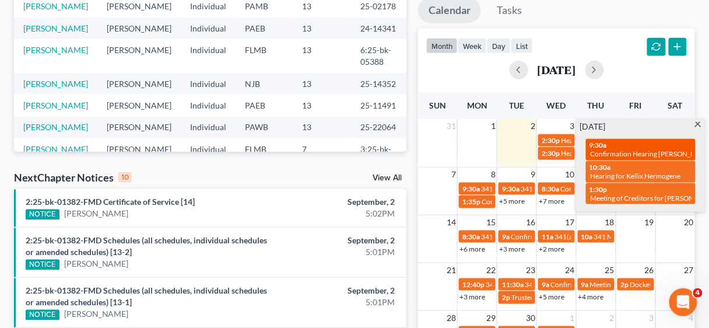
click at [657, 143] on div "9:30a Confirmation Hearing [PERSON_NAME]" at bounding box center [640, 149] width 103 height 18
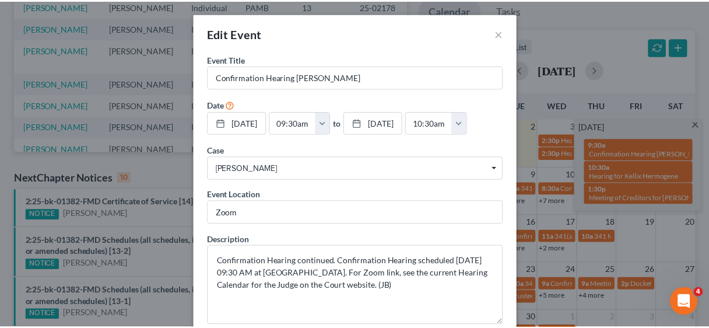
scroll to position [0, 0]
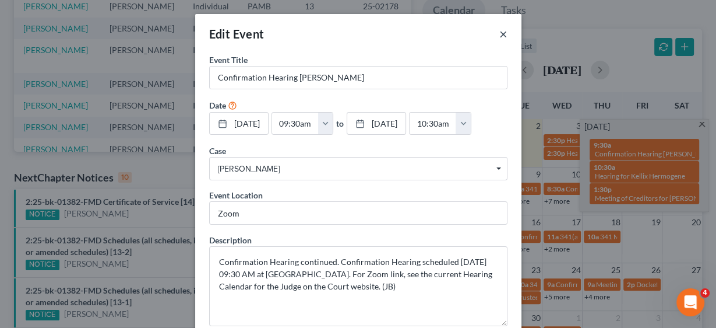
click at [499, 34] on button "×" at bounding box center [503, 34] width 8 height 14
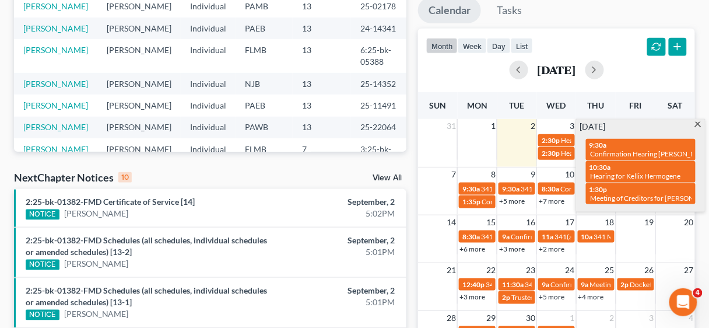
click at [699, 123] on span at bounding box center [697, 126] width 9 height 8
